Goal: Information Seeking & Learning: Compare options

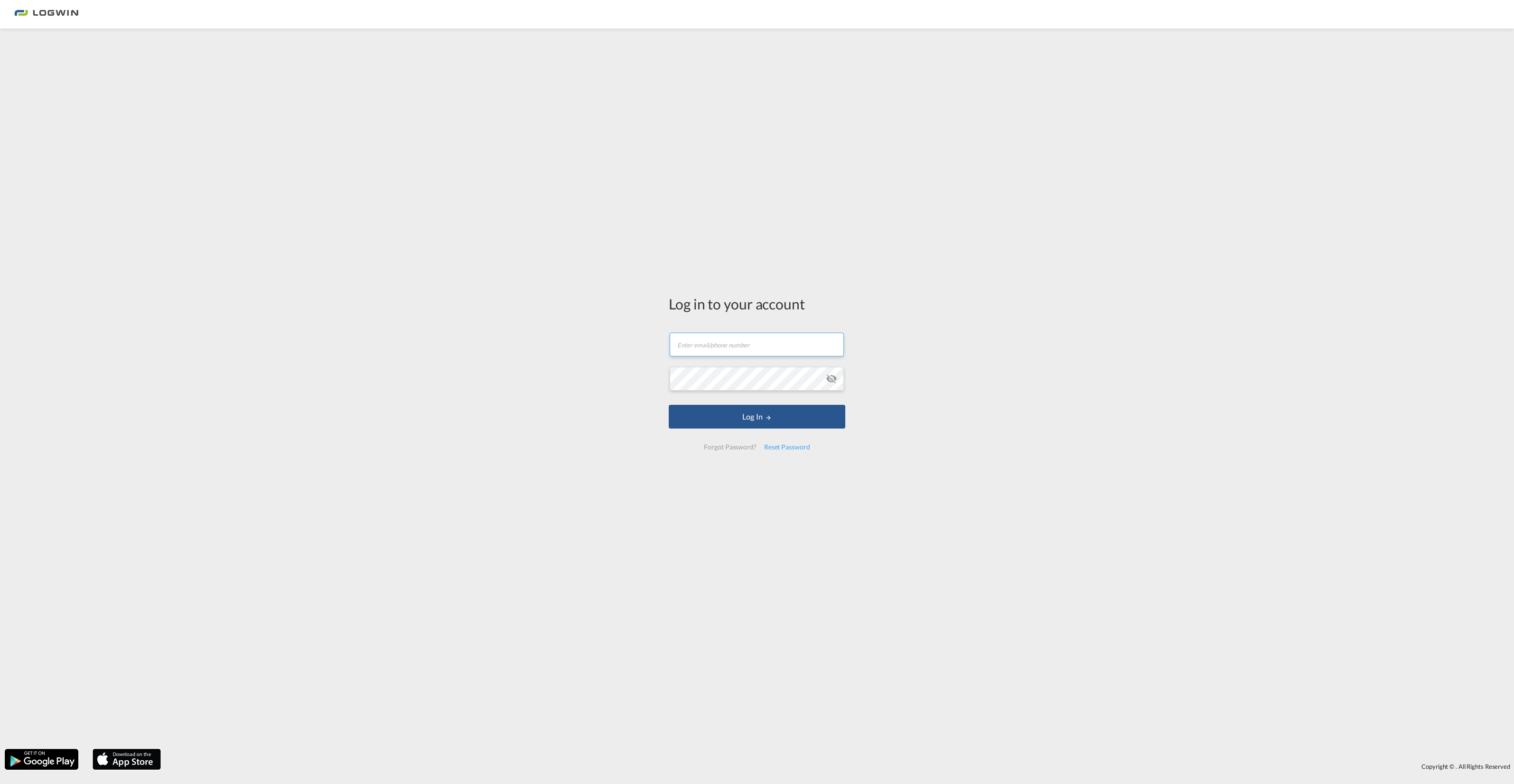
click at [715, 350] on input "text" at bounding box center [756, 344] width 174 height 24
paste input "[PERSON_NAME][EMAIL_ADDRESS][PERSON_NAME][DOMAIN_NAME]"
click at [737, 416] on button "Log In" at bounding box center [757, 421] width 177 height 24
click at [739, 421] on button "Log In" at bounding box center [757, 421] width 177 height 24
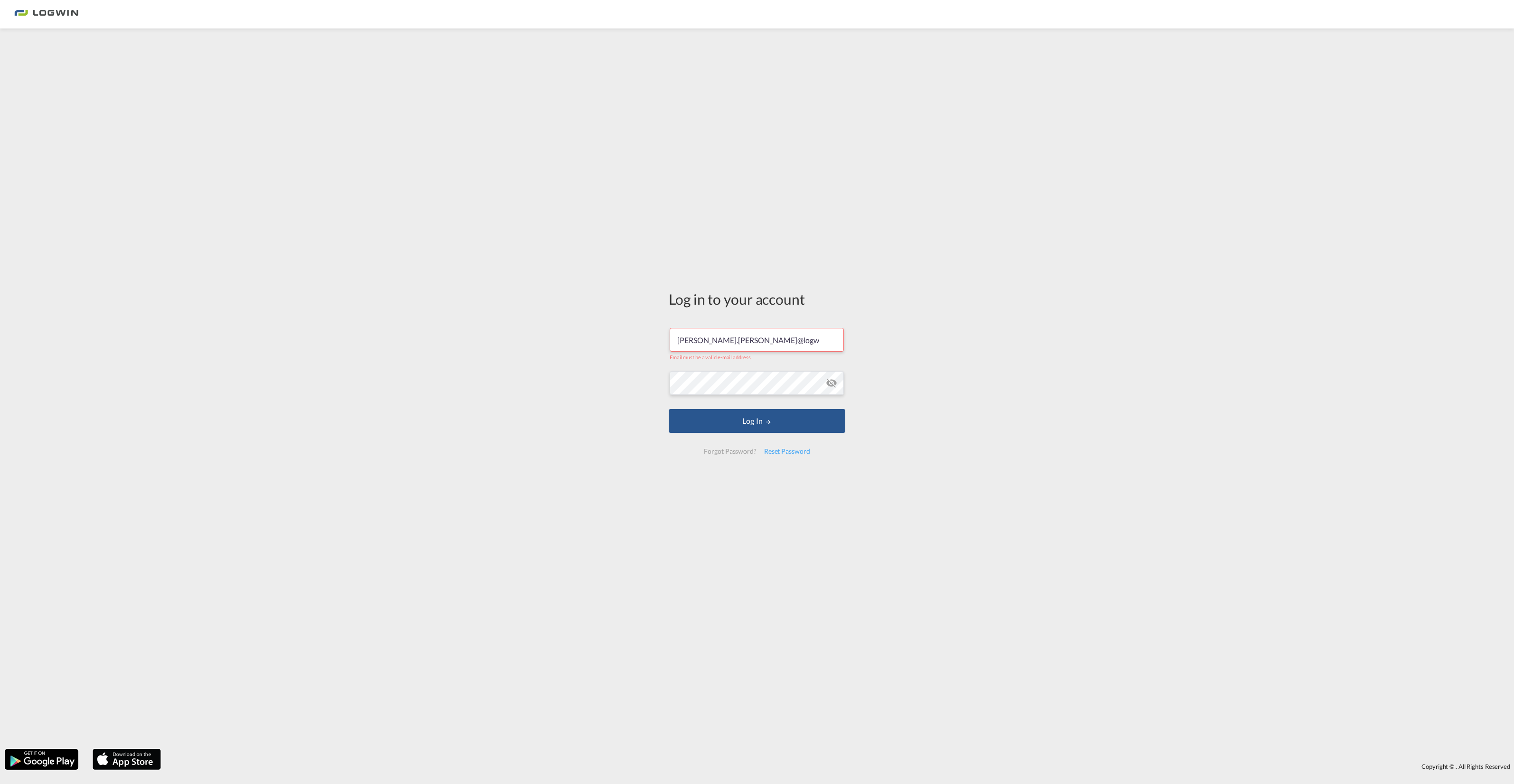
click at [826, 339] on input "[PERSON_NAME].[PERSON_NAME]@logwin-logistics.commichal.[PERSON_NAME]@[DOMAIN_NA…" at bounding box center [756, 339] width 174 height 24
drag, startPoint x: 819, startPoint y: 339, endPoint x: 568, endPoint y: 331, distance: 251.1
click at [568, 331] on div "Log in to your account [PERSON_NAME].[PERSON_NAME]@logwin-logistics.commichal.[…" at bounding box center [757, 388] width 1514 height 711
type input "m"
click at [716, 343] on input "text" at bounding box center [756, 339] width 174 height 24
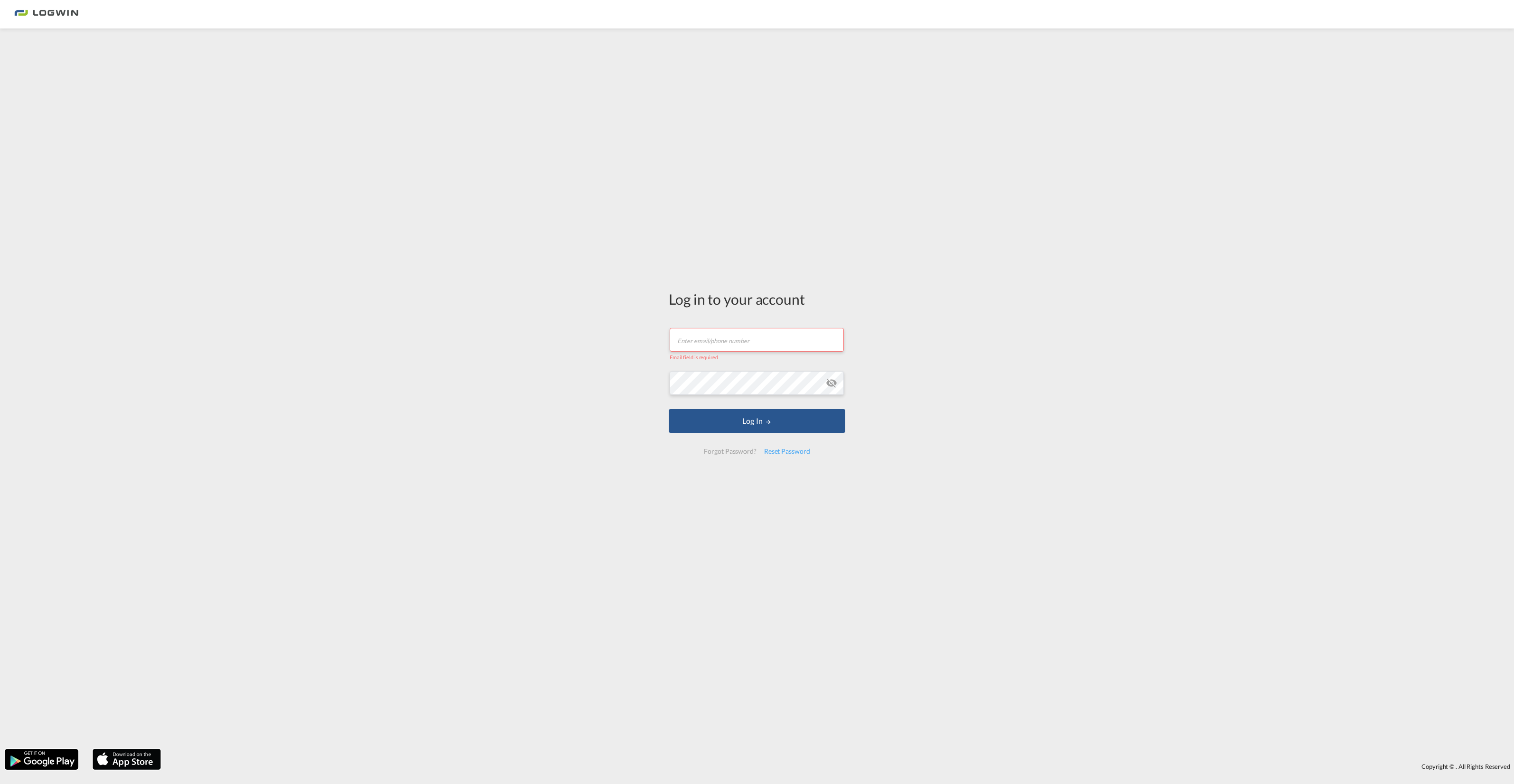
paste input "[PERSON_NAME][EMAIL_ADDRESS][PERSON_NAME][DOMAIN_NAME]"
type input "[PERSON_NAME][EMAIL_ADDRESS][PERSON_NAME][DOMAIN_NAME]"
click at [1282, 363] on div "Log in to your account [PERSON_NAME][EMAIL_ADDRESS][PERSON_NAME][DOMAIN_NAME] L…" at bounding box center [757, 388] width 1514 height 711
click at [753, 417] on button "Log In" at bounding box center [757, 416] width 177 height 24
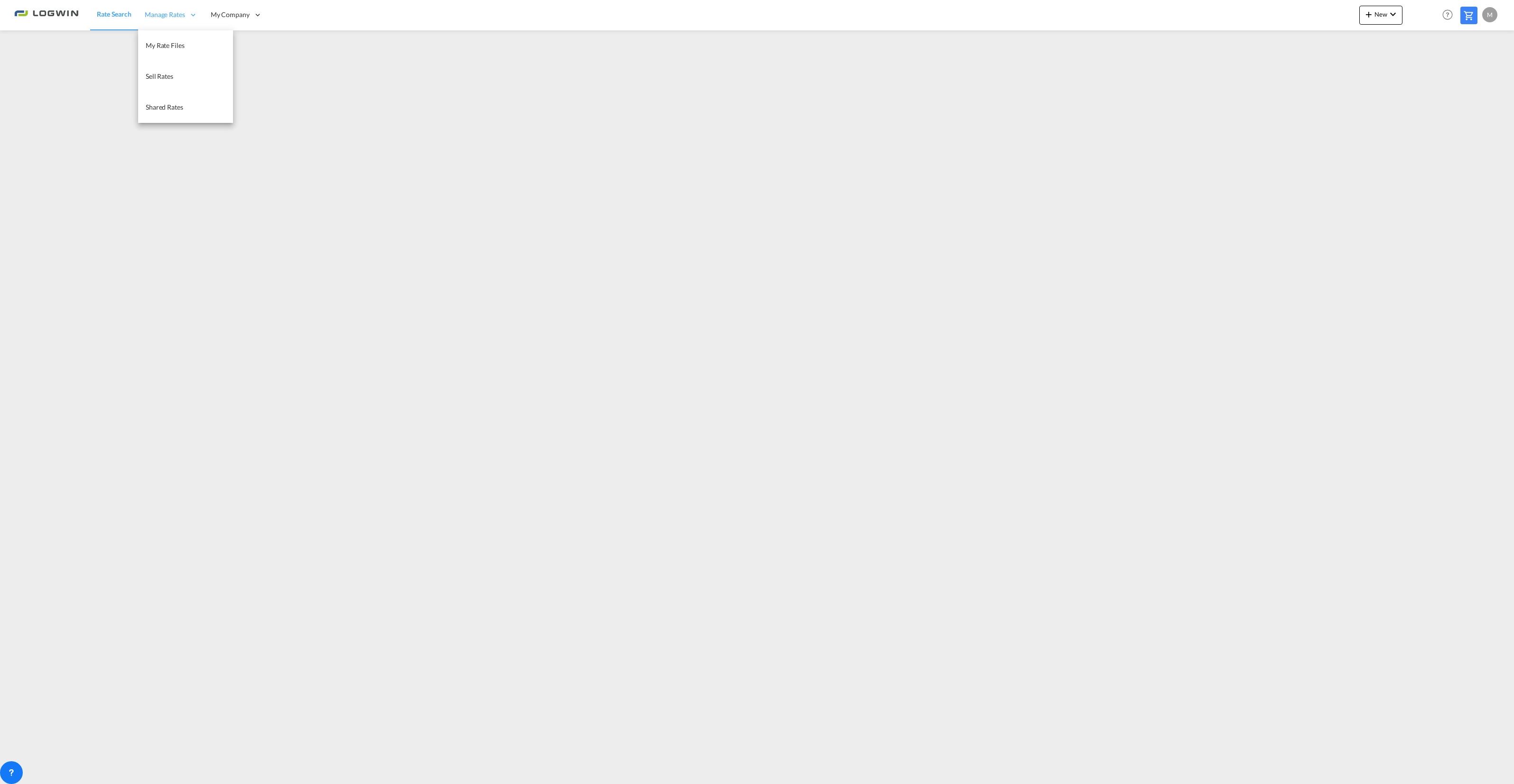
click at [176, 12] on span "Manage Rates" at bounding box center [165, 15] width 41 height 9
click at [171, 47] on span "My Rate Files" at bounding box center [165, 45] width 39 height 8
click at [118, 14] on span "Rate Search" at bounding box center [114, 14] width 34 height 8
click at [1490, 15] on div "M" at bounding box center [1490, 15] width 15 height 15
click at [1475, 74] on button "Logout" at bounding box center [1479, 73] width 62 height 19
